Goal: Contribute content

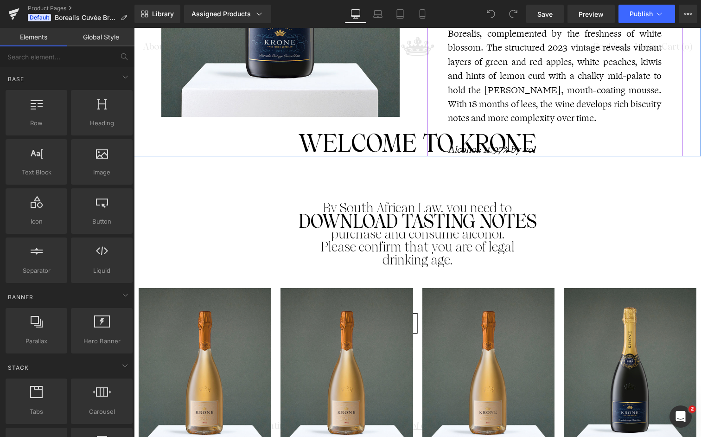
scroll to position [927, 0]
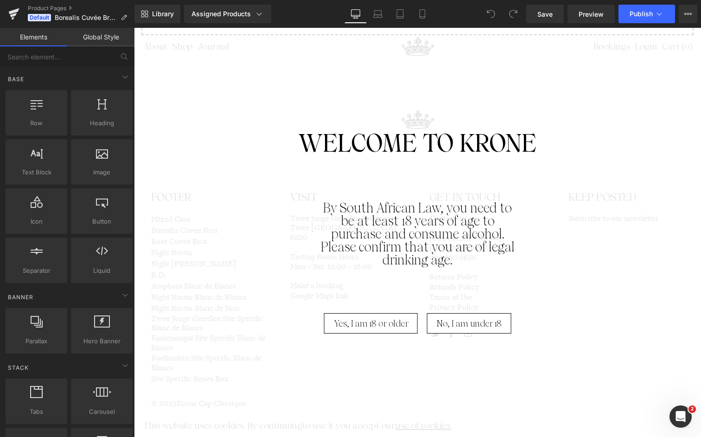
click at [380, 328] on span "Yes, I am 18 or older" at bounding box center [371, 323] width 75 height 20
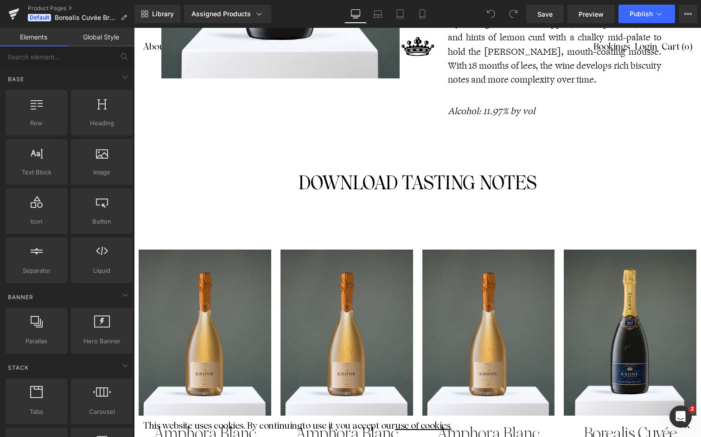
scroll to position [364, 0]
click at [415, 185] on div "DOWNLOAD TASTING NOTES Button" at bounding box center [418, 183] width 542 height 20
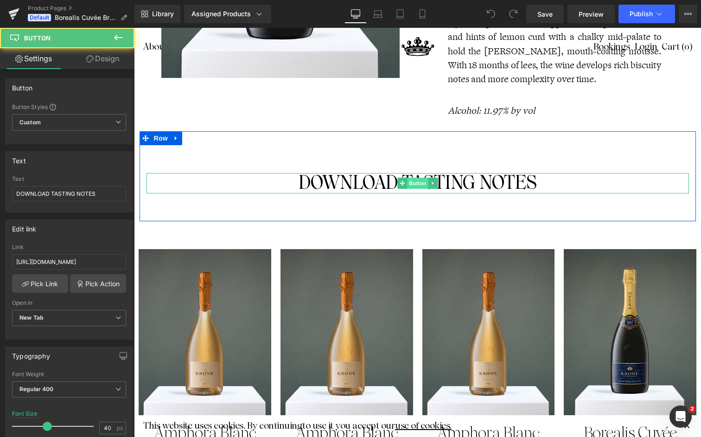
click at [407, 186] on span "Button" at bounding box center [417, 183] width 21 height 11
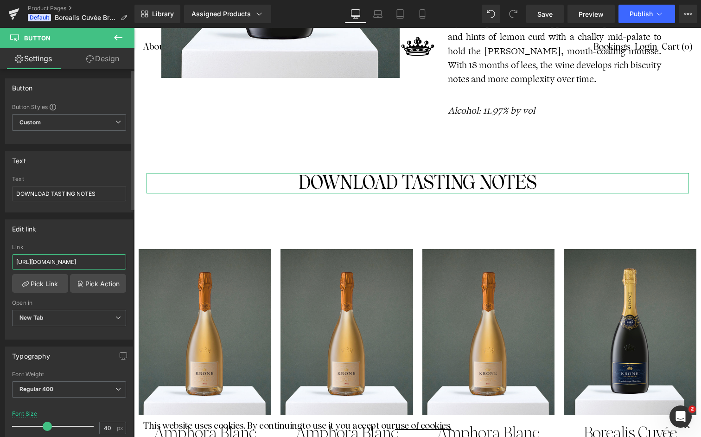
click at [57, 264] on input "[URL][DOMAIN_NAME]" at bounding box center [69, 261] width 114 height 15
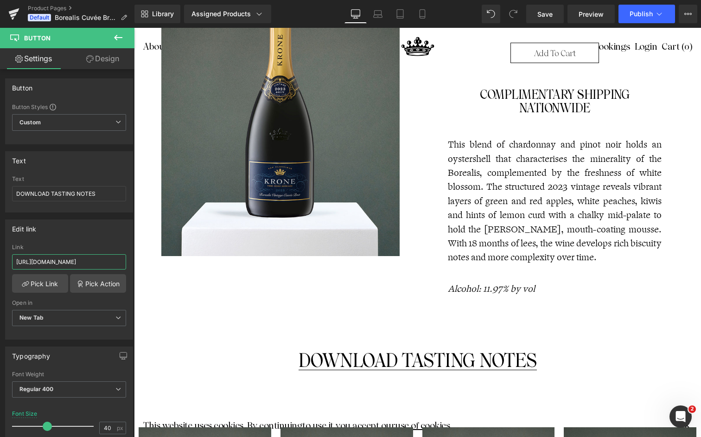
scroll to position [187, 0]
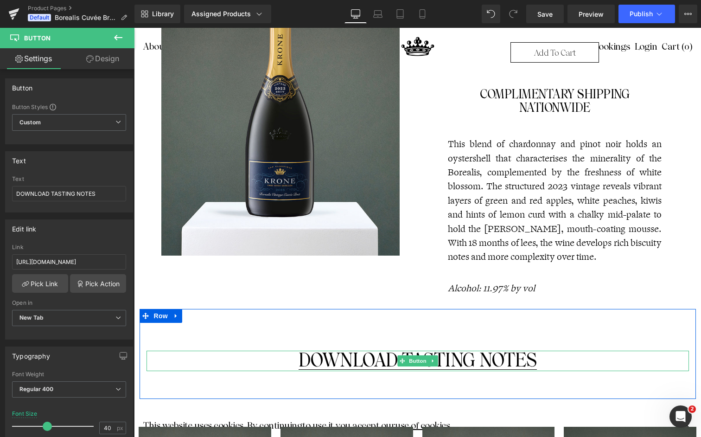
click at [413, 359] on div "DOWNLOAD TASTING NOTES Button" at bounding box center [418, 361] width 542 height 20
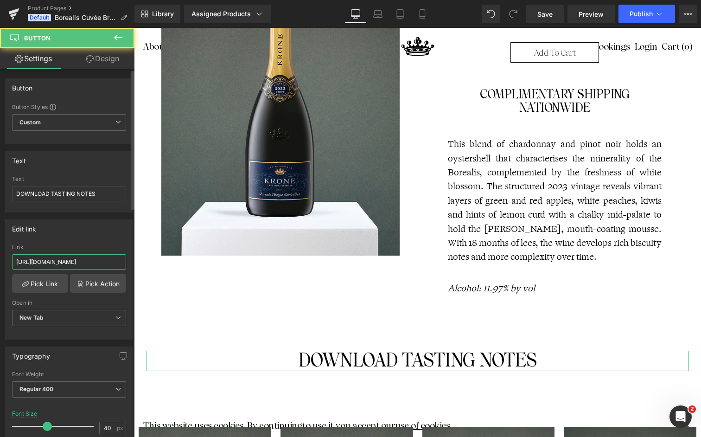
click at [46, 263] on input "[URL][DOMAIN_NAME]" at bounding box center [69, 261] width 114 height 15
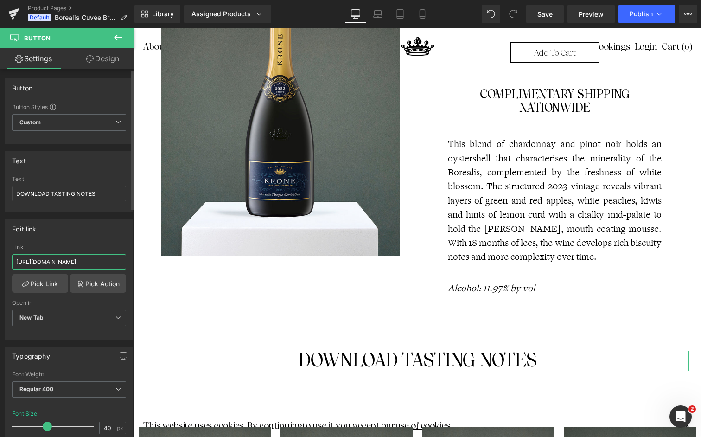
click at [46, 263] on input "[URL][DOMAIN_NAME]" at bounding box center [69, 261] width 114 height 15
paste input "Krone_Borealis_2024.pdf?v=17581075"
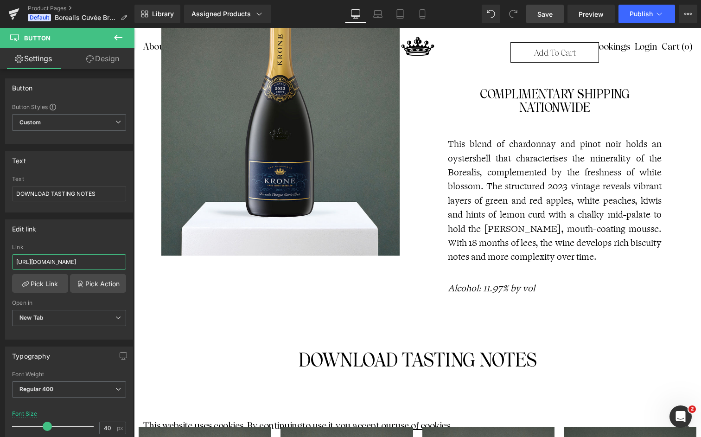
type input "[URL][DOMAIN_NAME]"
click at [542, 16] on span "Save" at bounding box center [544, 14] width 15 height 10
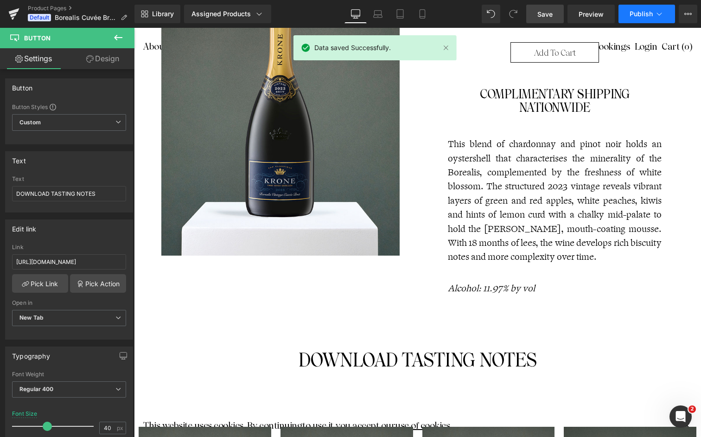
click at [654, 15] on button "Publish" at bounding box center [647, 14] width 57 height 19
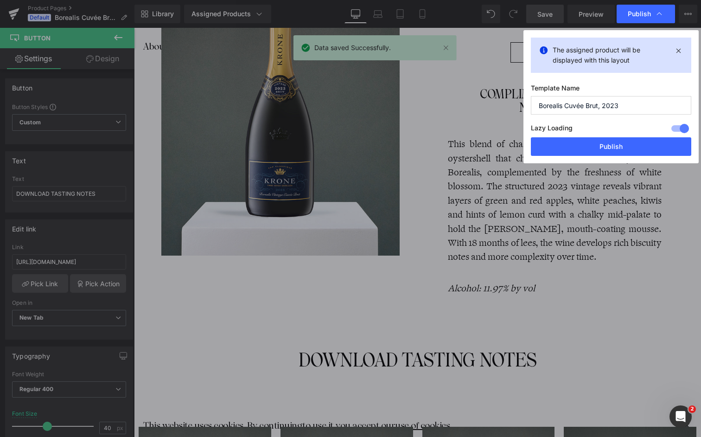
click at [631, 107] on input "Borealis Cuvée Brut, 2023" at bounding box center [611, 105] width 160 height 19
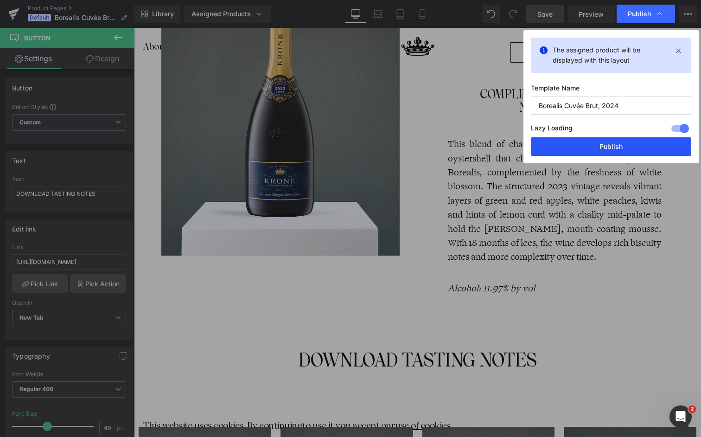
type input "Borealis Cuvée Brut, 2024"
click at [603, 140] on button "Publish" at bounding box center [611, 146] width 160 height 19
